Goal: Check status: Check status

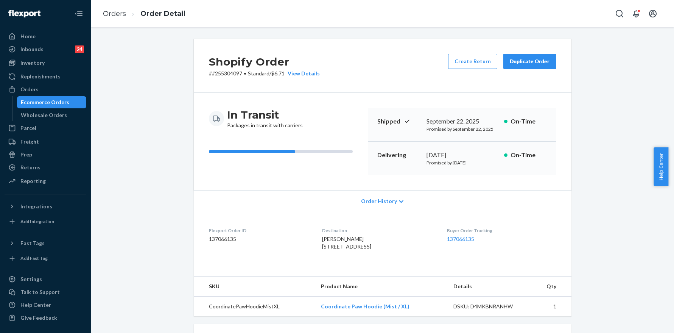
scroll to position [169, 0]
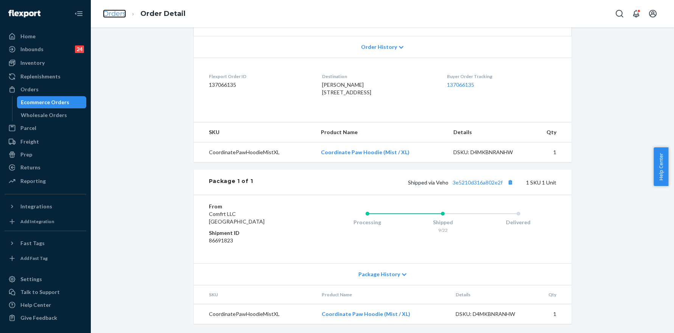
click at [114, 16] on link "Orders" at bounding box center [114, 13] width 23 height 8
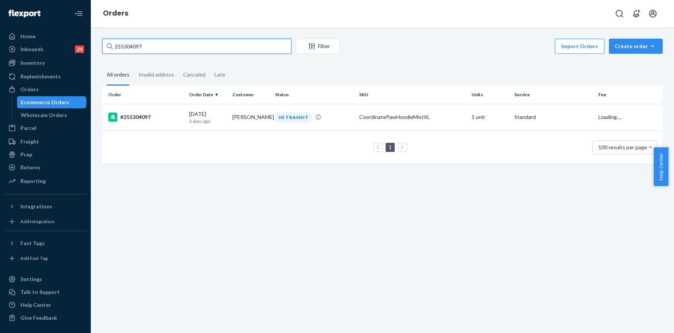
click at [182, 53] on input "255304097" at bounding box center [196, 46] width 189 height 15
paste input "13055"
type input "255130557"
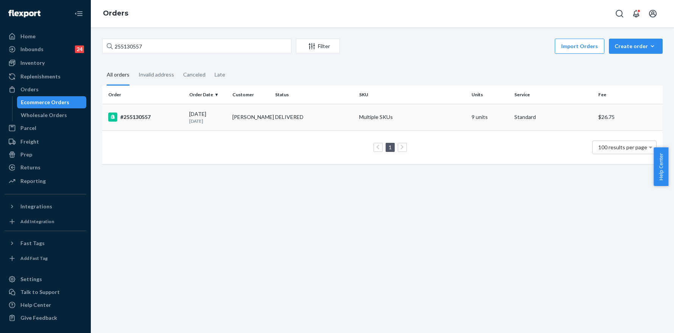
click at [142, 114] on div "#255130557" at bounding box center [145, 116] width 75 height 9
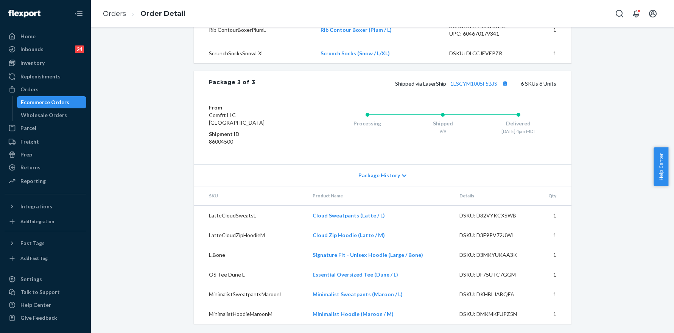
scroll to position [799, 0]
click at [39, 65] on div "Inventory" at bounding box center [32, 63] width 24 height 8
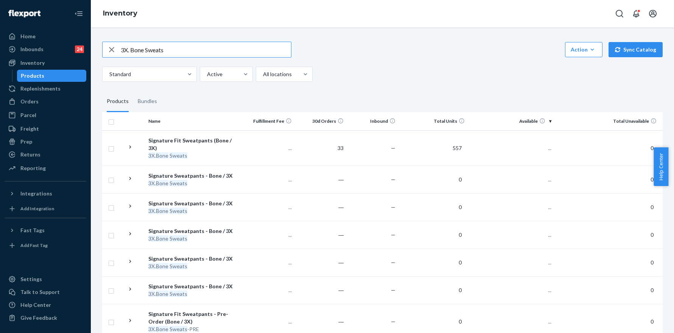
click at [199, 52] on input "3X. Bone Sweats" at bounding box center [206, 49] width 170 height 15
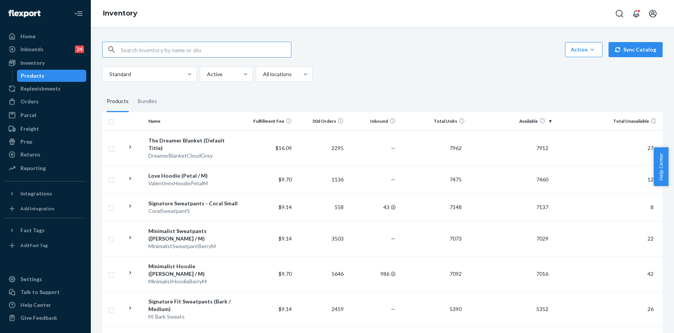
click at [171, 51] on input "text" at bounding box center [206, 49] width 170 height 15
paste input "3X. Bone Sweats"
type input "3X. Bone Sweats"
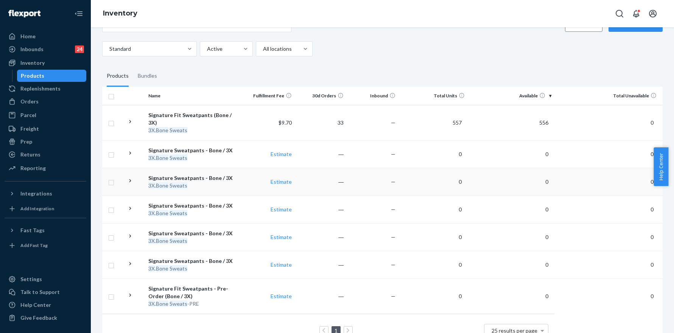
scroll to position [30, 0]
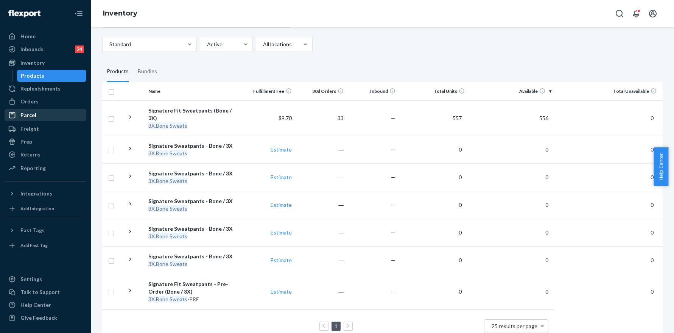
click at [28, 115] on div "Parcel" at bounding box center [28, 115] width 16 height 8
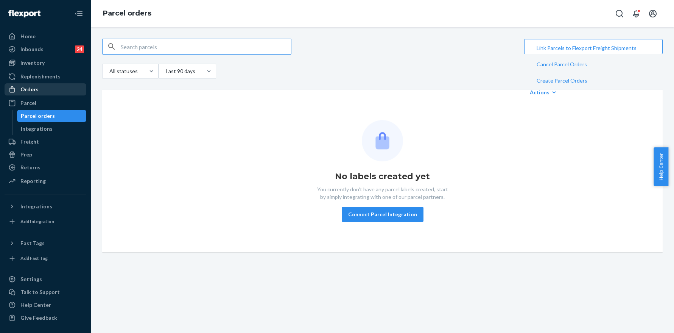
click at [36, 88] on div "Orders" at bounding box center [29, 90] width 18 height 8
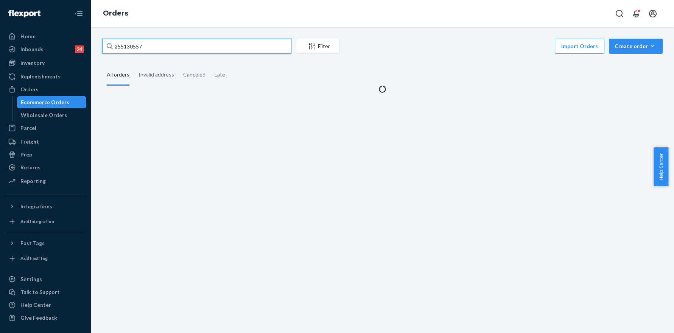
click at [160, 50] on input "255130557" at bounding box center [196, 46] width 189 height 15
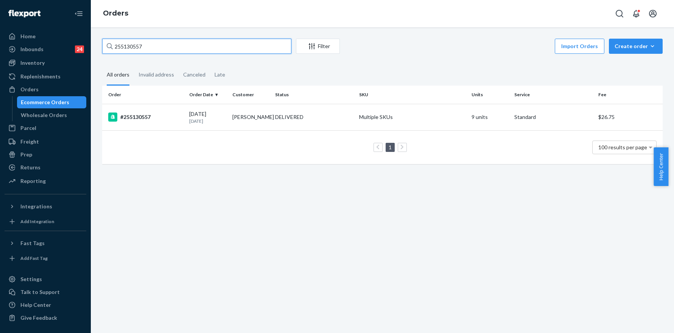
click at [160, 50] on input "255130557" at bounding box center [196, 46] width 189 height 15
paste input "325843"
type input "255325843"
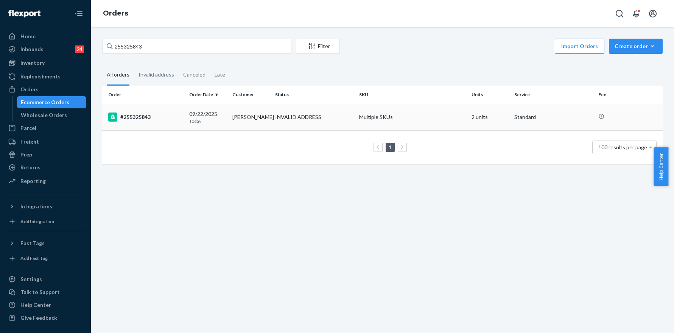
click at [142, 117] on div "#255325843" at bounding box center [145, 116] width 75 height 9
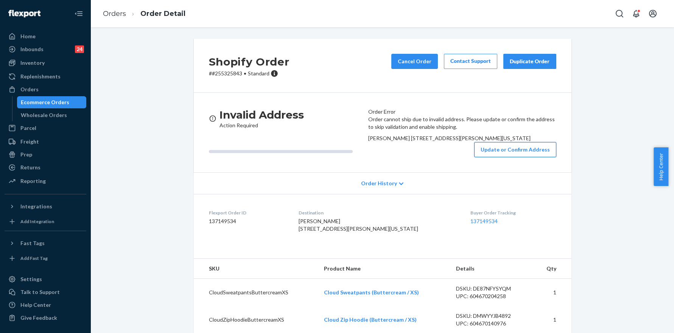
click at [486, 157] on button "Update or Confirm Address" at bounding box center [515, 149] width 82 height 15
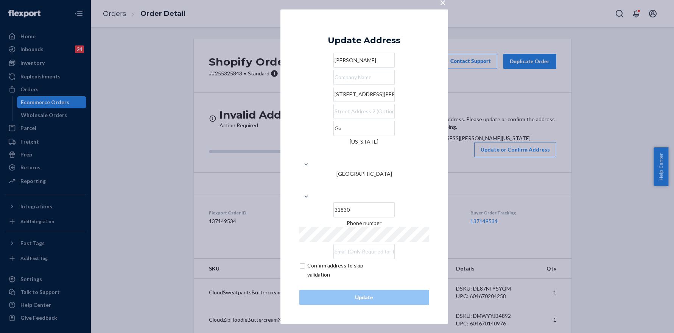
drag, startPoint x: 387, startPoint y: 117, endPoint x: 347, endPoint y: 116, distance: 39.7
click at [347, 102] on input "[STREET_ADDRESS][PERSON_NAME]" at bounding box center [363, 94] width 61 height 15
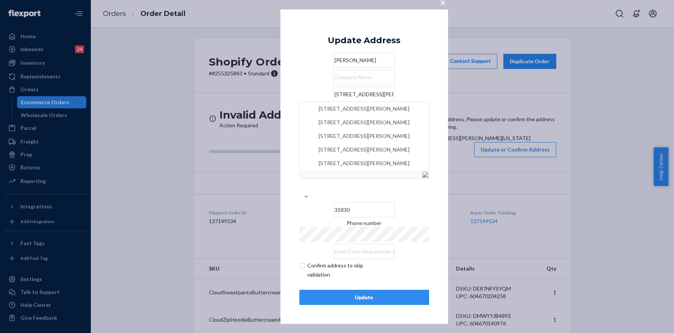
type input "[STREET_ADDRESS][PERSON_NAME]"
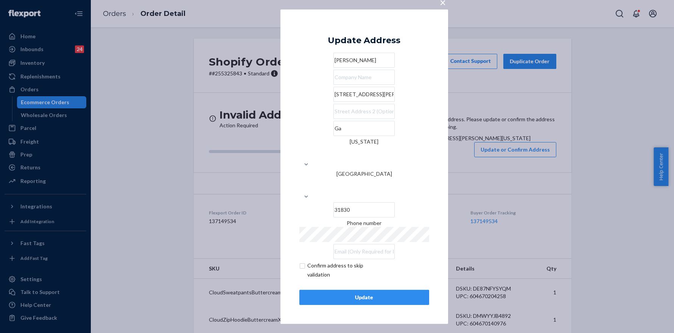
click at [438, 145] on div "× Update Address [PERSON_NAME][GEOGRAPHIC_DATA][STREET_ADDRESS][PERSON_NAME][US…" at bounding box center [364, 166] width 168 height 314
click at [333, 136] on input "Ga" at bounding box center [363, 128] width 61 height 15
paste input "[GEOGRAPHIC_DATA]"
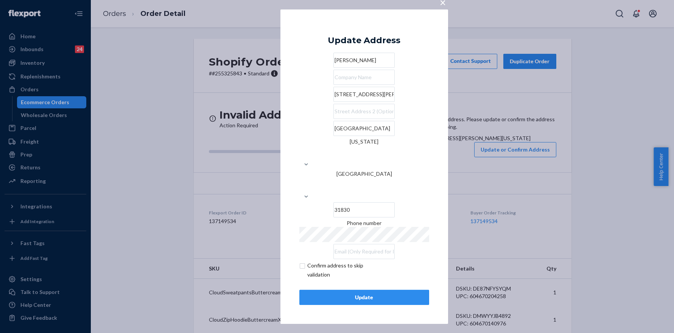
type input "[GEOGRAPHIC_DATA]"
click at [437, 158] on div "× Update Address [PERSON_NAME] [STREET_ADDRESS][PERSON_NAME][US_STATE] Phone nu…" at bounding box center [364, 166] width 168 height 314
click at [361, 102] on input "[STREET_ADDRESS][PERSON_NAME]" at bounding box center [363, 94] width 61 height 15
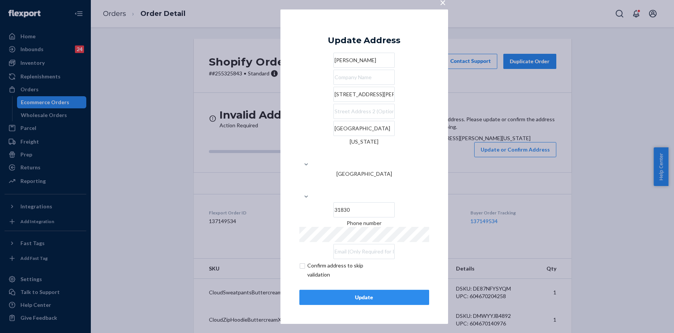
click at [304, 261] on input "checkbox" at bounding box center [343, 270] width 88 height 18
checkbox input "true"
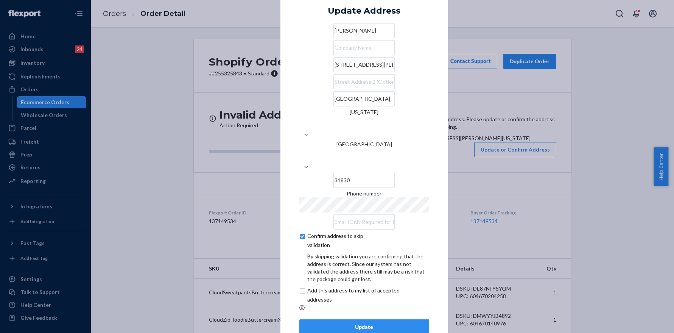
click at [349, 323] on div "Update" at bounding box center [364, 327] width 117 height 8
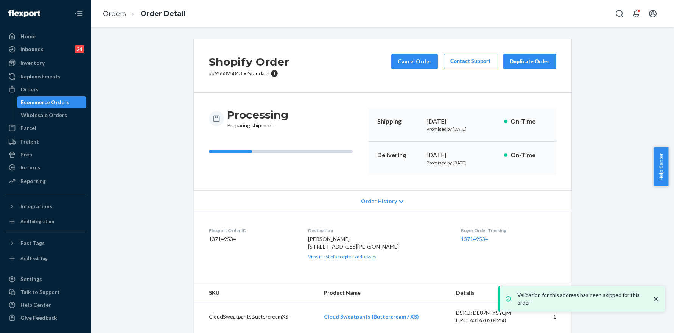
scroll to position [14, 0]
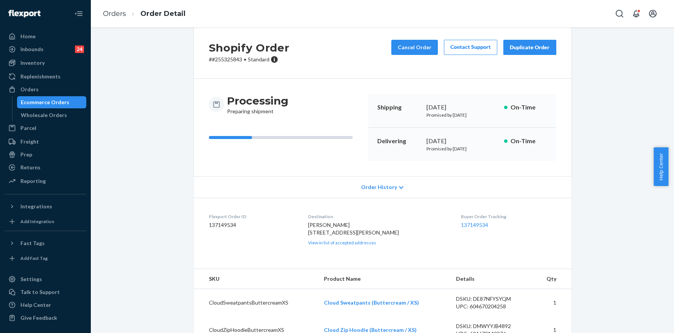
drag, startPoint x: 327, startPoint y: 246, endPoint x: 314, endPoint y: 235, distance: 16.9
click at [314, 235] on div "[PERSON_NAME] [STREET_ADDRESS][PERSON_NAME] View in list of accepted addresses" at bounding box center [378, 233] width 141 height 25
copy span "[STREET_ADDRESS][PERSON_NAME]"
click at [39, 59] on div "Inventory" at bounding box center [32, 63] width 24 height 8
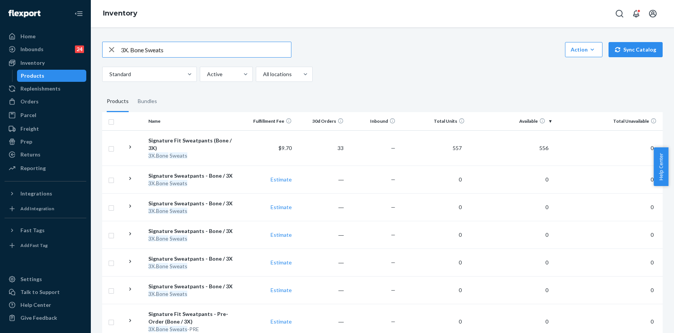
click at [181, 51] on input "3X. Bone Sweats" at bounding box center [206, 49] width 170 height 15
click at [182, 51] on input "3X. Bone Sweats" at bounding box center [206, 49] width 170 height 15
click at [419, 45] on div "Action Create product Create bundle Bulk create products Bulk update products B…" at bounding box center [382, 50] width 560 height 16
click at [169, 45] on input "text" at bounding box center [206, 49] width 170 height 15
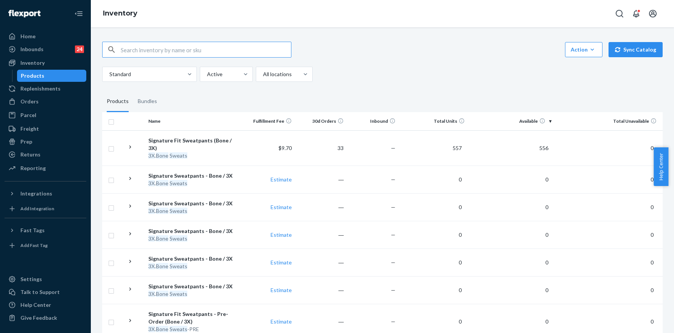
paste input "3X. Bone Sweats"
type input "3X. Bone Sweats"
click at [48, 106] on div "Orders" at bounding box center [45, 101] width 80 height 11
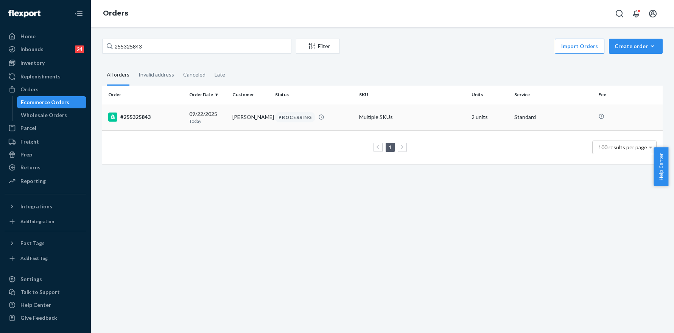
click at [160, 116] on div "#255325843" at bounding box center [145, 116] width 75 height 9
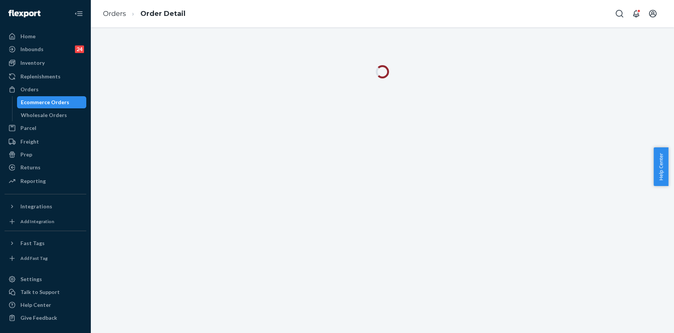
click at [127, 20] on ol "Orders Order Detail" at bounding box center [144, 14] width 95 height 22
click at [120, 16] on link "Orders" at bounding box center [114, 13] width 23 height 8
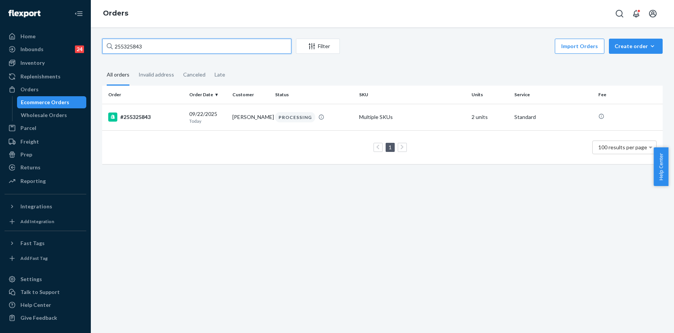
click at [176, 50] on input "255325843" at bounding box center [196, 46] width 189 height 15
paste input "04586"
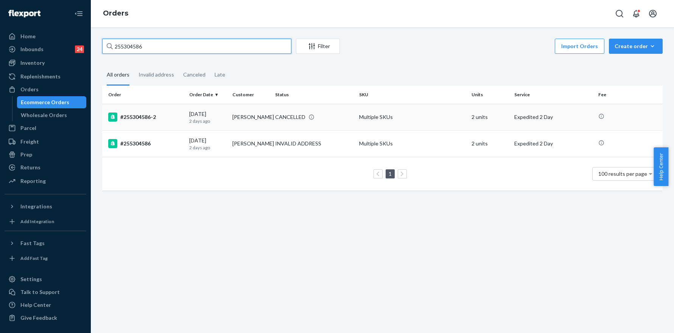
type input "255304586"
click at [135, 118] on div "#255304586-2" at bounding box center [145, 116] width 75 height 9
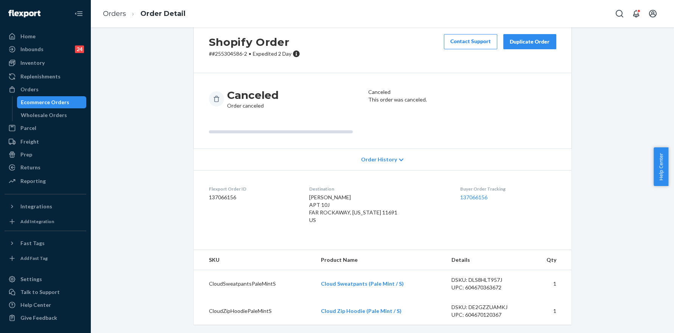
scroll to position [21, 0]
click at [122, 11] on link "Orders" at bounding box center [114, 13] width 23 height 8
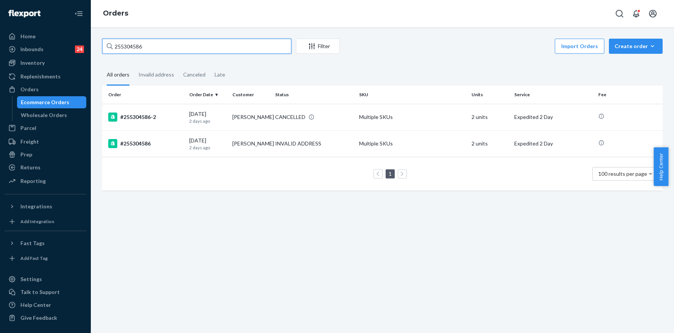
click at [144, 45] on input "255304586" at bounding box center [196, 46] width 189 height 15
paste input "207727"
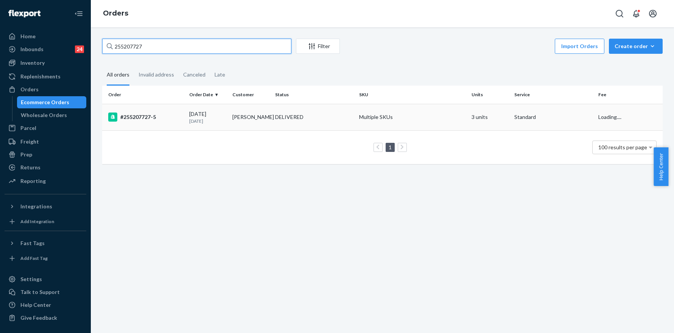
type input "255207727"
click at [131, 116] on div "#255207727-5" at bounding box center [145, 116] width 75 height 9
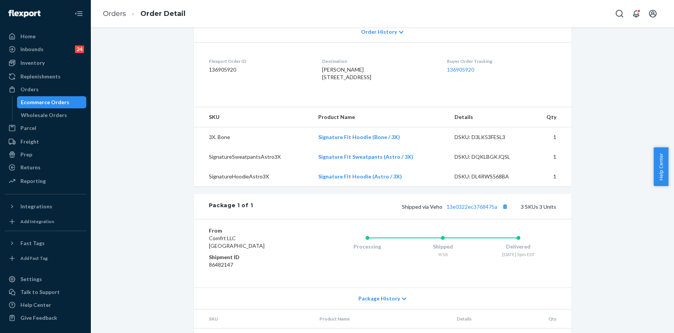
scroll to position [130, 0]
